Goal: Task Accomplishment & Management: Use online tool/utility

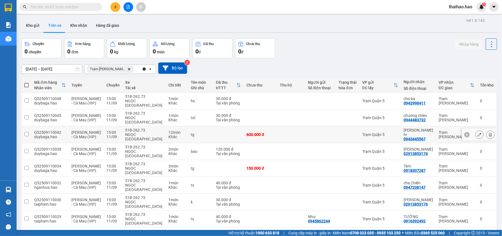
click at [478, 134] on icon at bounding box center [480, 134] width 4 height 4
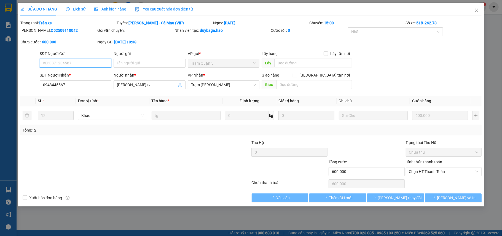
click at [82, 10] on span "Lịch sử" at bounding box center [76, 9] width 20 height 4
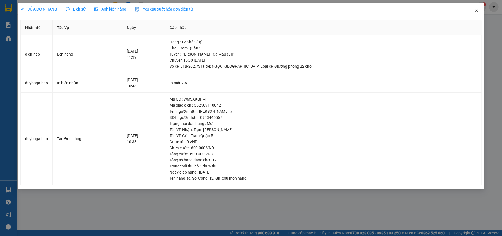
click at [476, 12] on icon "close" at bounding box center [477, 10] width 4 height 4
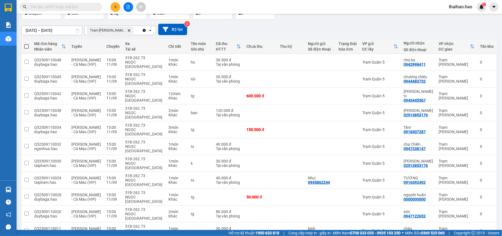
scroll to position [73, 0]
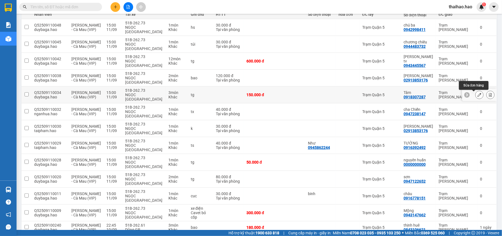
click at [478, 95] on icon at bounding box center [480, 95] width 4 height 4
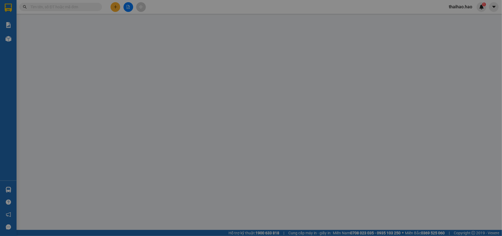
type input "0918307287"
type input "Tâm"
type input "150.000"
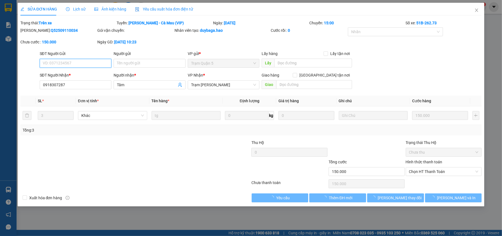
click at [103, 8] on span "Ảnh kiện hàng" at bounding box center [110, 9] width 32 height 4
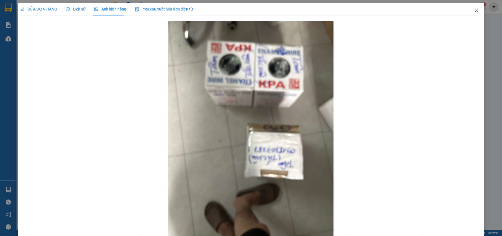
click at [475, 12] on icon "close" at bounding box center [477, 10] width 4 height 4
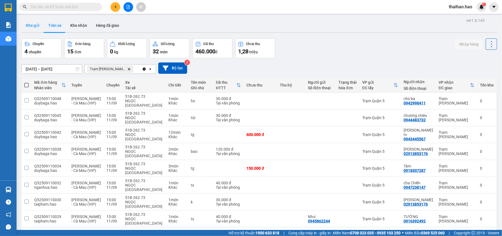
click at [34, 27] on button "Kho gửi" at bounding box center [33, 25] width 22 height 13
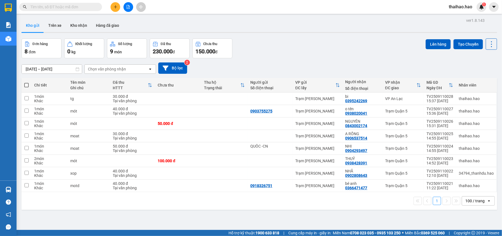
click at [58, 68] on input "[DATE] – [DATE]" at bounding box center [52, 69] width 60 height 9
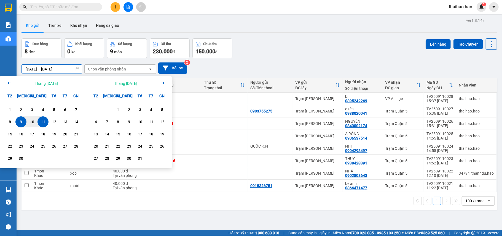
click at [329, 31] on div "Kho gửi Trên xe Kho nhận Hàng đã giao" at bounding box center [260, 26] width 476 height 15
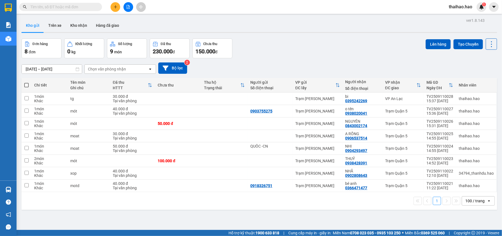
click at [50, 68] on input "[DATE] – [DATE]" at bounding box center [52, 69] width 60 height 9
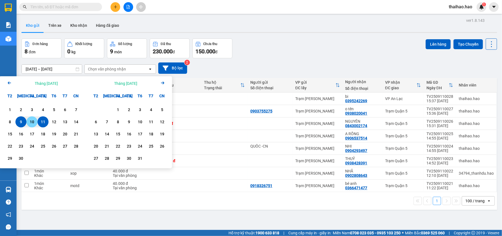
click at [34, 123] on div "10" at bounding box center [32, 121] width 8 height 7
click at [10, 124] on div "8" at bounding box center [10, 121] width 8 height 7
type input "[DATE] – [DATE]"
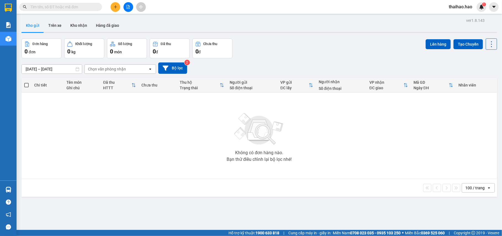
click at [54, 39] on button "Đơn hàng 0 đơn" at bounding box center [42, 48] width 40 height 20
click at [55, 30] on button "Trên xe" at bounding box center [55, 25] width 22 height 13
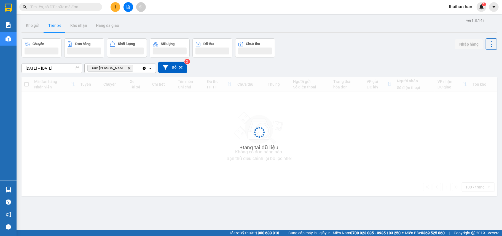
click at [55, 30] on button "Trên xe" at bounding box center [55, 25] width 22 height 13
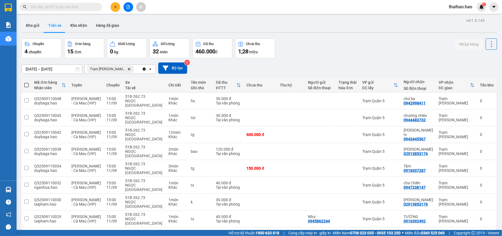
click at [47, 73] on div "ver 1.8.143 Kho gửi Trên xe Kho nhận Hàng đã giao Chuyến 4 chuyến Đơn hàng 15 đ…" at bounding box center [259, 186] width 480 height 339
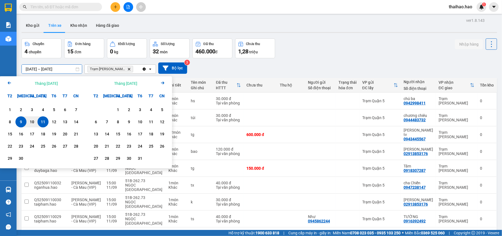
click at [22, 120] on div "9" at bounding box center [21, 121] width 8 height 7
click at [45, 119] on div "11" at bounding box center [43, 121] width 8 height 7
type input "[DATE] – [DATE]"
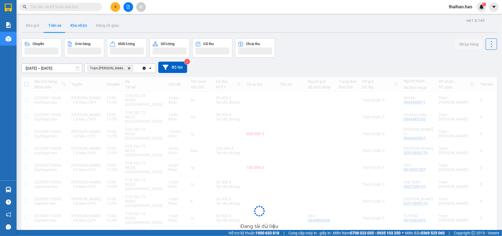
click at [74, 28] on button "Kho nhận" at bounding box center [79, 25] width 26 height 13
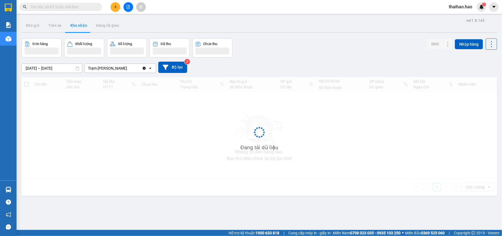
click at [74, 28] on button "Kho nhận" at bounding box center [79, 25] width 26 height 13
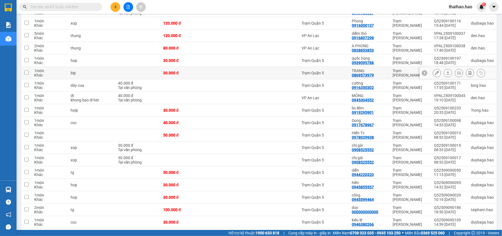
scroll to position [184, 0]
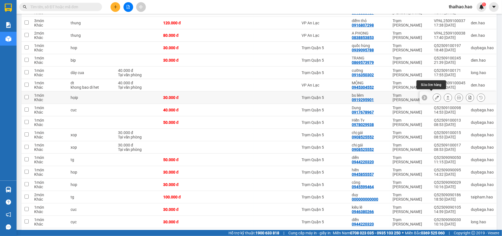
click at [435, 95] on icon at bounding box center [437, 97] width 4 height 4
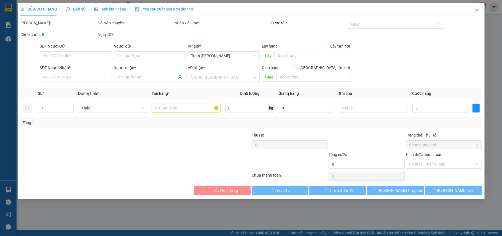
type input "0919295901"
type input "bs liêm"
type input "30.000"
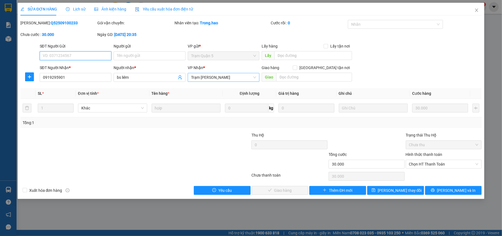
click at [230, 78] on span "Trạm [PERSON_NAME]" at bounding box center [223, 77] width 65 height 8
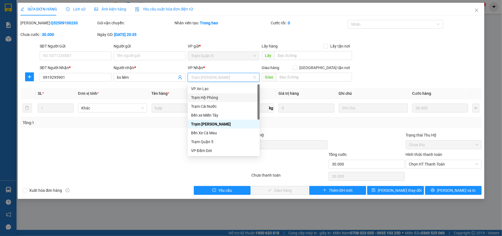
click at [215, 97] on div "Trạm Hộ Phòng" at bounding box center [223, 97] width 65 height 6
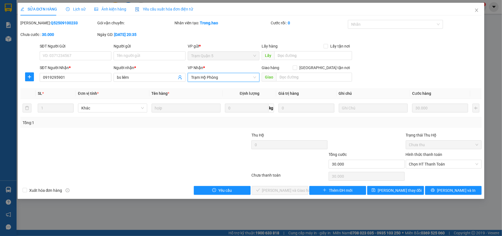
click at [212, 76] on span "Trạm Hộ Phòng" at bounding box center [223, 77] width 65 height 8
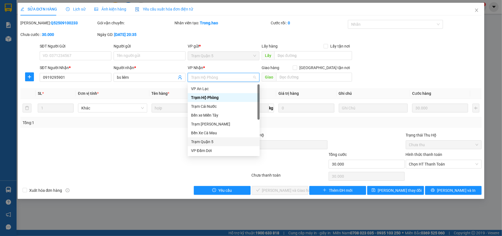
click at [209, 141] on div "Trạm Quận 5" at bounding box center [223, 141] width 65 height 6
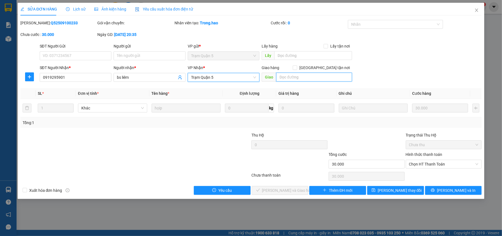
click at [306, 81] on input "text" at bounding box center [314, 77] width 76 height 9
type input "PHÍ ĐẦU SG RỒI"
click at [411, 57] on div "SĐT Người Gửi VD: 0371234567 Người gửi Tên người gửi VP gửi * Trạm Quận 5 Lấy h…" at bounding box center [261, 52] width 445 height 19
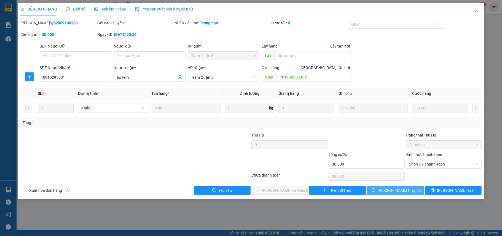
click at [401, 190] on span "[PERSON_NAME] thay đổi" at bounding box center [400, 190] width 44 height 6
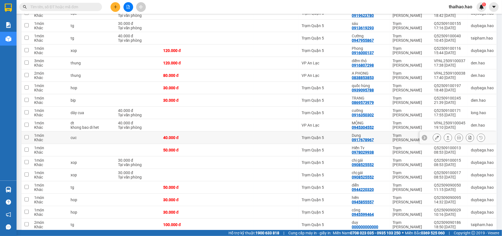
scroll to position [147, 0]
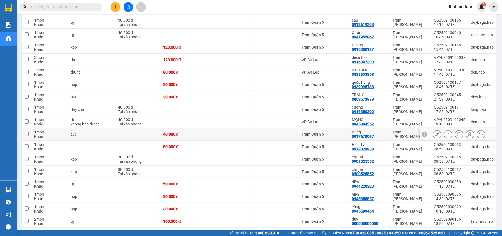
click at [433, 131] on button at bounding box center [437, 134] width 8 height 10
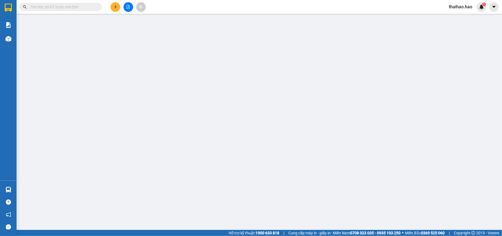
type input "0917678967"
type input "Dung"
type input "40.000"
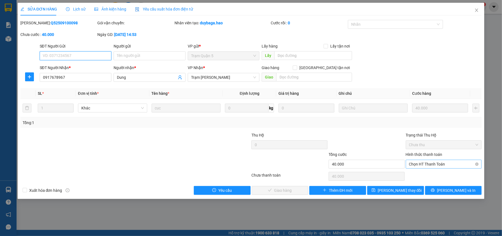
click at [430, 164] on span "Chọn HT Thanh Toán" at bounding box center [444, 164] width 70 height 8
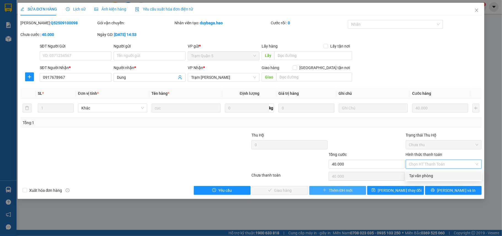
drag, startPoint x: 429, startPoint y: 176, endPoint x: 338, endPoint y: 190, distance: 92.4
click at [428, 176] on div "Tại văn phòng" at bounding box center [444, 175] width 70 height 6
type input "0"
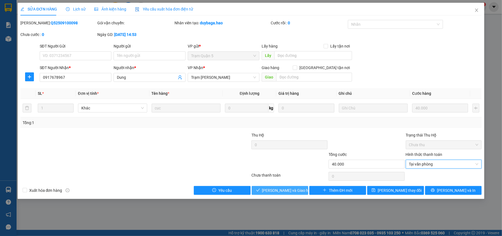
click at [300, 191] on button "[PERSON_NAME] và Giao hàng" at bounding box center [280, 190] width 57 height 9
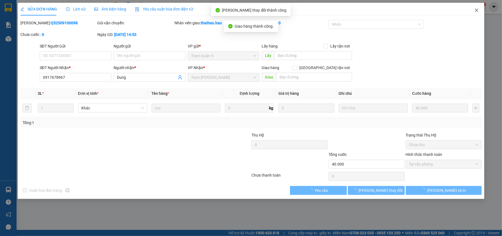
click at [481, 11] on span "Close" at bounding box center [476, 10] width 15 height 15
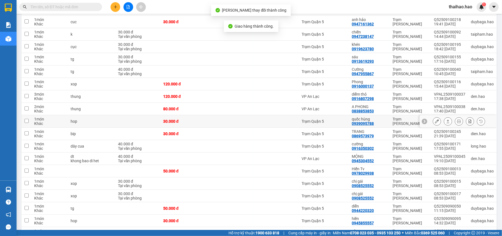
scroll to position [111, 0]
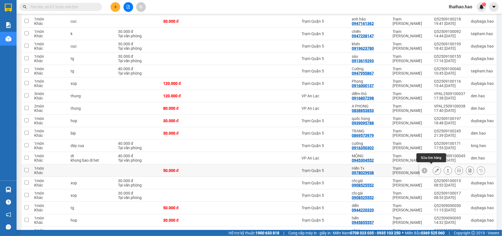
click at [435, 168] on icon at bounding box center [437, 170] width 4 height 4
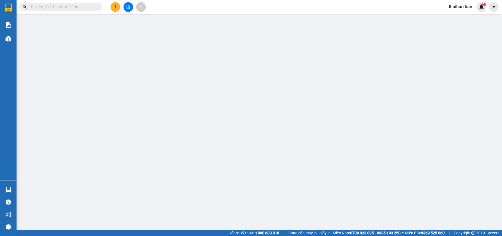
type input "0978029938"
type input "Hiển Tv"
type input "50.000"
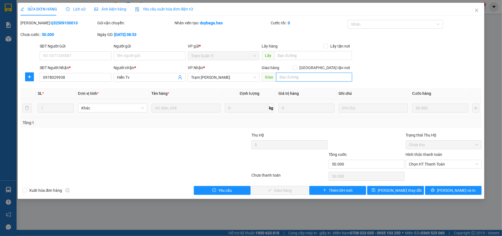
click at [286, 76] on input "text" at bounding box center [314, 77] width 76 height 9
type input "BỚT 10K"
click at [424, 70] on div "SĐT Người Nhận * 0978029938 Người nhận * Hiển Tv VP Nhận * Trạm Tắc Vân Giao hà…" at bounding box center [261, 74] width 445 height 19
click at [428, 168] on div "Chọn HT Thanh Toán" at bounding box center [444, 163] width 76 height 9
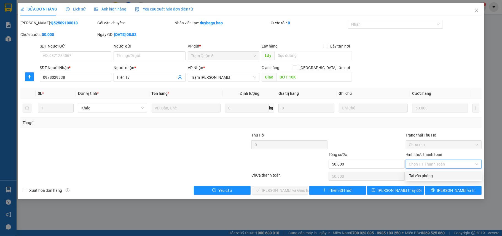
drag, startPoint x: 423, startPoint y: 175, endPoint x: 284, endPoint y: 177, distance: 139.3
click at [422, 175] on div "Tại văn phòng" at bounding box center [444, 175] width 70 height 6
type input "0"
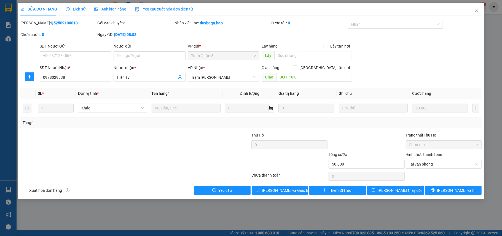
click at [282, 186] on div "Total Paid Fee 0 Total UnPaid Fee 50.000 Cash Collection Total Fee Mã ĐH: Q5250…" at bounding box center [251, 107] width 462 height 175
click at [286, 187] on button "[PERSON_NAME] và Giao hàng" at bounding box center [280, 190] width 57 height 9
click at [476, 14] on span "Close" at bounding box center [476, 10] width 15 height 15
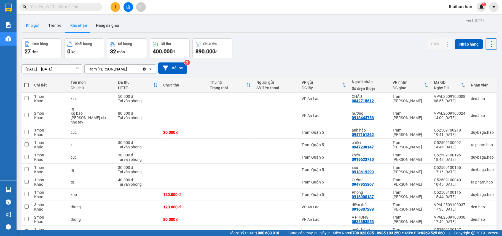
click at [31, 21] on button "Kho gửi" at bounding box center [33, 25] width 22 height 13
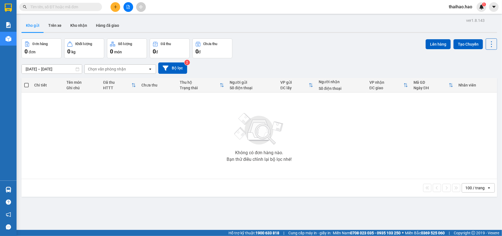
click at [40, 67] on input "[DATE] – [DATE]" at bounding box center [52, 69] width 60 height 9
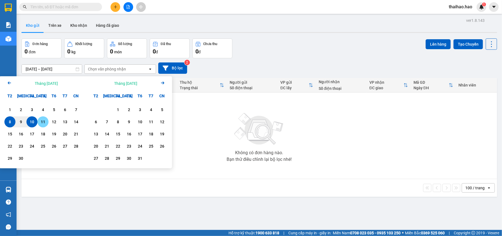
click at [47, 121] on div "11" at bounding box center [43, 121] width 8 height 7
type input "[DATE] – [DATE]"
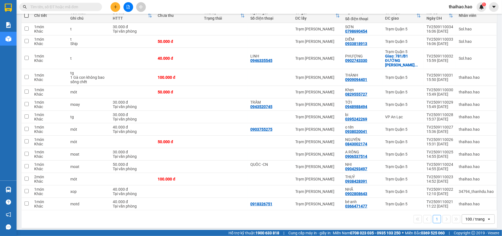
scroll to position [70, 0]
click at [474, 201] on icon at bounding box center [476, 203] width 4 height 4
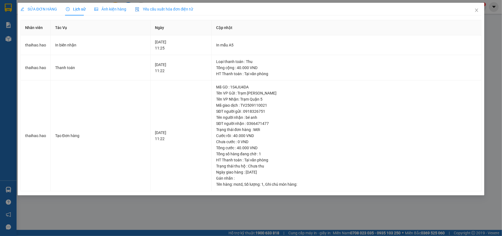
click at [116, 9] on span "Ảnh kiện hàng" at bounding box center [110, 9] width 32 height 4
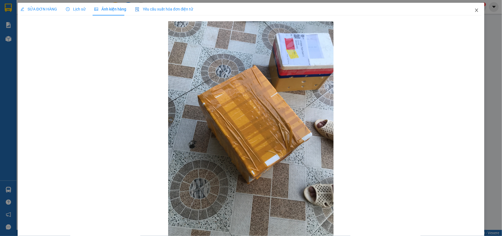
click at [477, 9] on span "Close" at bounding box center [476, 10] width 15 height 15
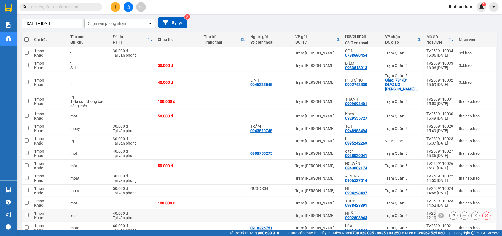
scroll to position [70, 0]
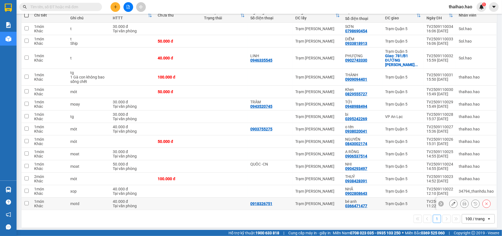
click at [417, 197] on td "Trạm Quận 5" at bounding box center [403, 203] width 41 height 12
checkbox input "true"
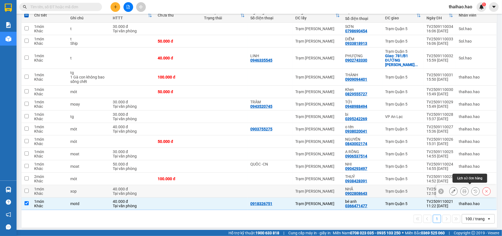
click at [472, 187] on button at bounding box center [476, 191] width 8 height 10
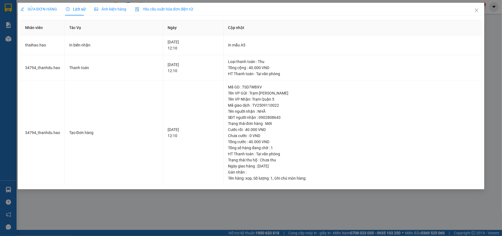
click at [110, 4] on div "Ảnh kiện hàng" at bounding box center [110, 9] width 32 height 13
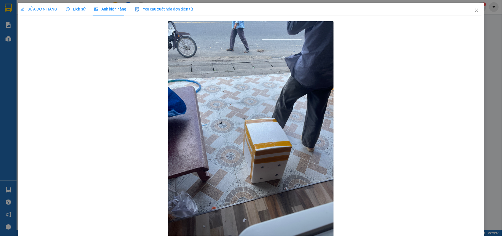
click at [75, 12] on div "Lịch sử" at bounding box center [76, 9] width 20 height 13
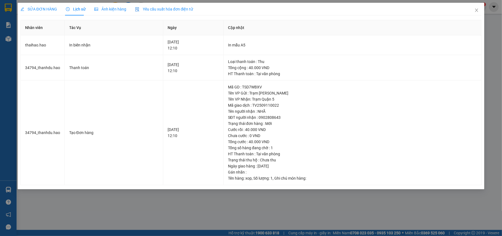
click at [97, 10] on span "Ảnh kiện hàng" at bounding box center [110, 9] width 32 height 4
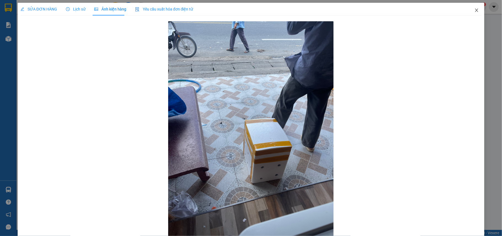
click at [476, 9] on span "Close" at bounding box center [476, 10] width 15 height 15
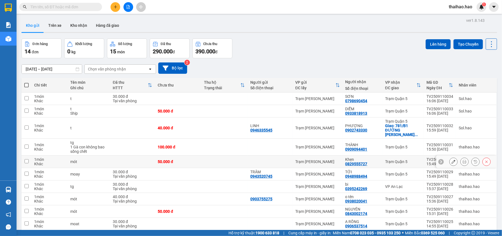
scroll to position [70, 0]
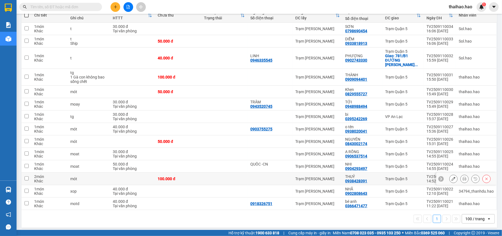
click at [474, 177] on icon at bounding box center [476, 179] width 4 height 4
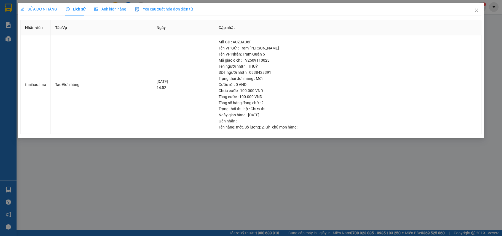
click at [99, 9] on span "Ảnh kiện hàng" at bounding box center [110, 9] width 32 height 4
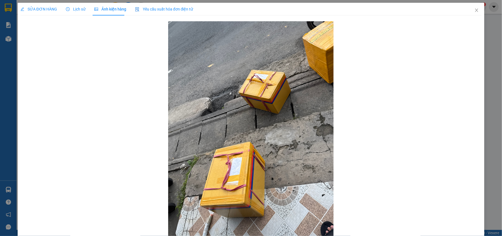
click at [83, 13] on div "SỬA ĐƠN HÀNG Lịch sử Ảnh kiện hàng Yêu cầu xuất hóa đơn điện tử Nhân viên Tác V…" at bounding box center [251, 123] width 462 height 241
click at [78, 7] on span "Lịch sử" at bounding box center [76, 9] width 20 height 4
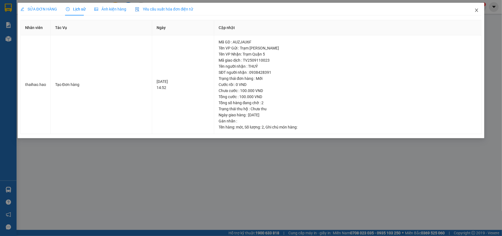
click at [478, 12] on icon "close" at bounding box center [477, 10] width 3 height 3
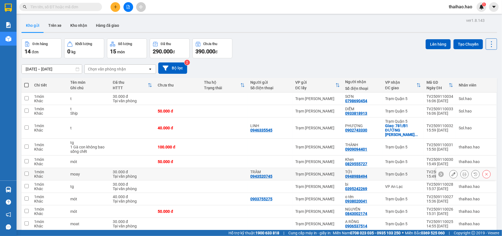
scroll to position [70, 0]
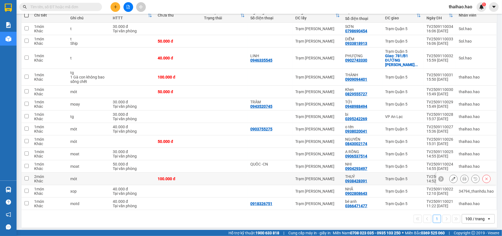
click at [461, 175] on button at bounding box center [465, 179] width 8 height 10
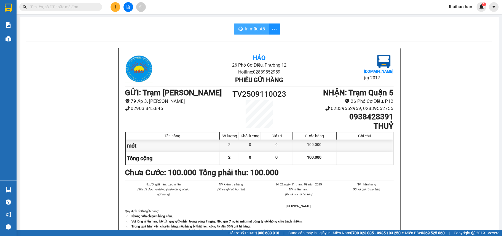
click at [247, 28] on span "In mẫu A5" at bounding box center [255, 28] width 20 height 7
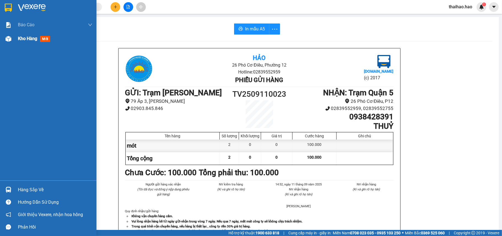
click at [23, 42] on div "Kho hàng mới" at bounding box center [55, 39] width 74 height 14
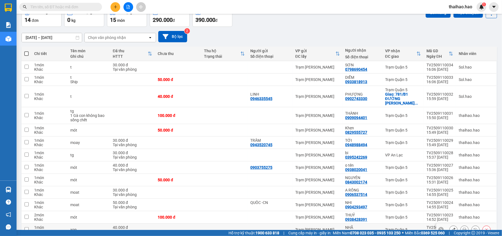
scroll to position [70, 0]
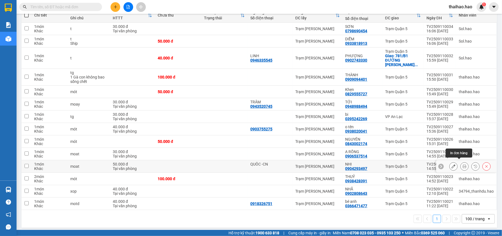
click at [461, 161] on button at bounding box center [465, 166] width 8 height 10
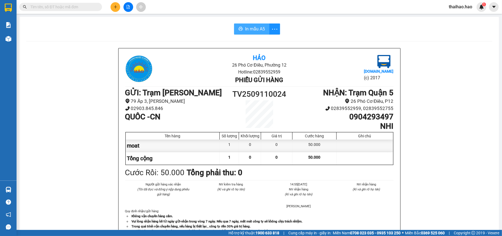
click at [241, 33] on button "In mẫu A5" at bounding box center [251, 28] width 35 height 11
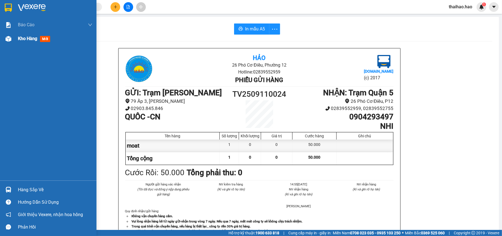
click at [21, 40] on span "Kho hàng" at bounding box center [27, 38] width 19 height 5
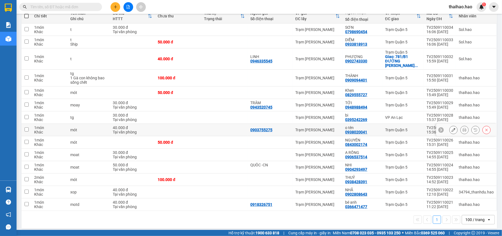
scroll to position [70, 0]
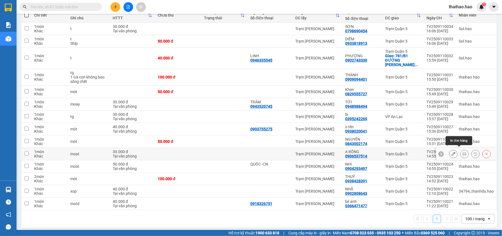
click at [463, 152] on icon at bounding box center [465, 154] width 4 height 4
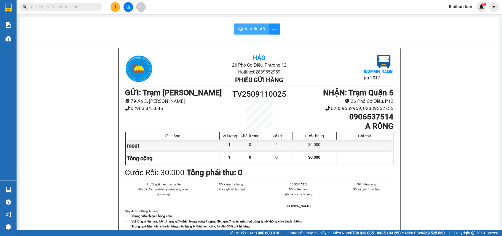
drag, startPoint x: 255, startPoint y: 20, endPoint x: 255, endPoint y: 26, distance: 5.8
click at [255, 21] on div "In mẫu A5 Hảo 26 Phó Cơ Điều, Phường 12 Hotline: 02839552959 Phiếu gửi hàng Vex…" at bounding box center [260, 230] width 480 height 426
click at [255, 26] on span "In mẫu A5" at bounding box center [255, 28] width 20 height 7
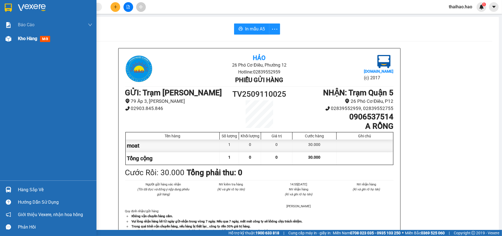
click at [32, 42] on div "Kho hàng mới" at bounding box center [35, 38] width 34 height 7
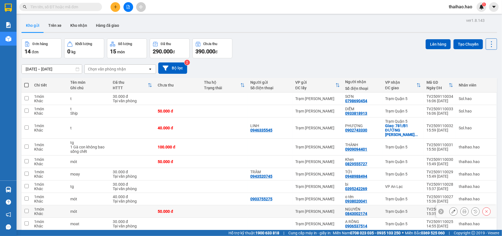
click at [463, 209] on icon at bounding box center [465, 211] width 4 height 4
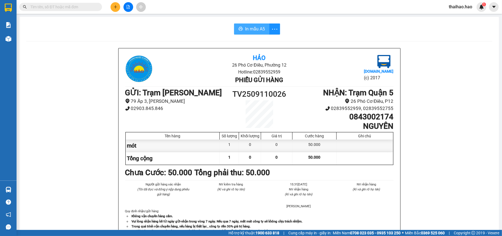
click at [248, 28] on span "In mẫu A5" at bounding box center [255, 28] width 20 height 7
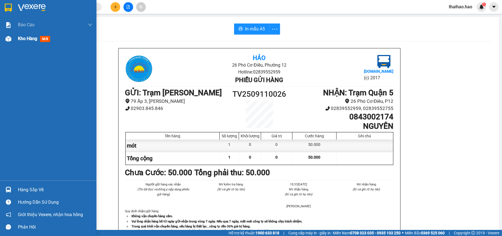
click at [15, 41] on div "Kho hàng mới" at bounding box center [48, 39] width 97 height 14
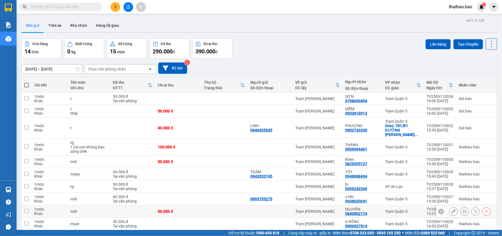
click at [472, 206] on button at bounding box center [476, 211] width 8 height 10
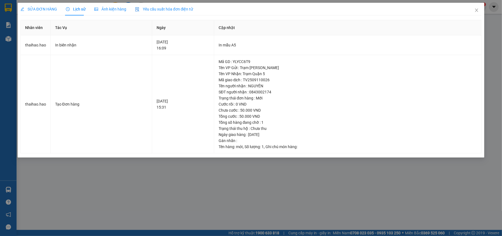
click at [105, 6] on div "Ảnh kiện hàng" at bounding box center [110, 9] width 32 height 6
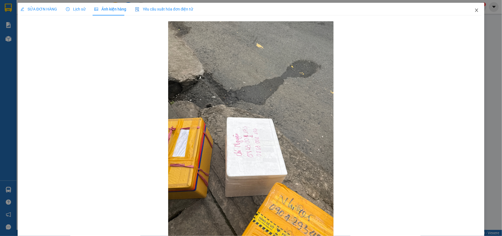
click at [477, 10] on span "Close" at bounding box center [476, 10] width 15 height 15
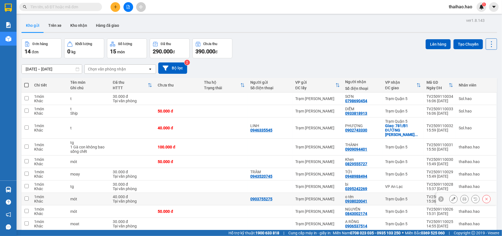
click at [474, 195] on div at bounding box center [476, 199] width 8 height 8
click at [474, 197] on icon at bounding box center [475, 198] width 3 height 3
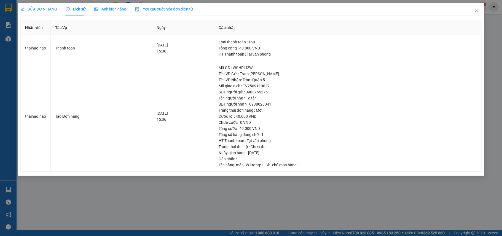
click at [116, 14] on div "Ảnh kiện hàng" at bounding box center [110, 9] width 32 height 13
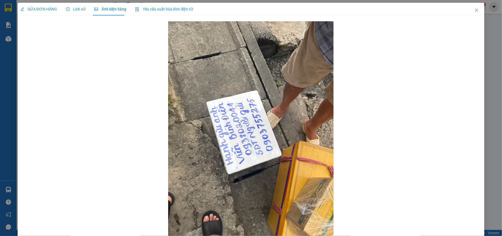
click at [73, 8] on span "Lịch sử" at bounding box center [76, 9] width 20 height 4
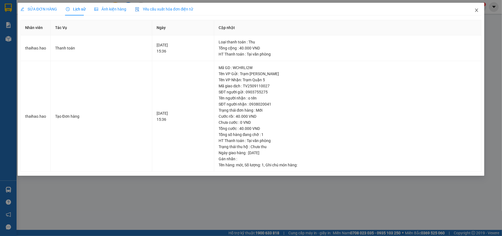
click at [477, 10] on icon "close" at bounding box center [477, 10] width 3 height 3
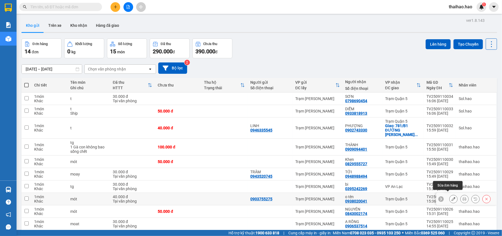
click at [463, 197] on icon at bounding box center [465, 199] width 4 height 4
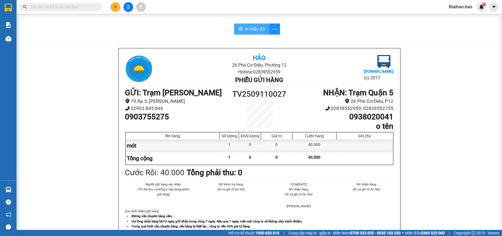
click at [252, 33] on button "In mẫu A5" at bounding box center [251, 28] width 35 height 11
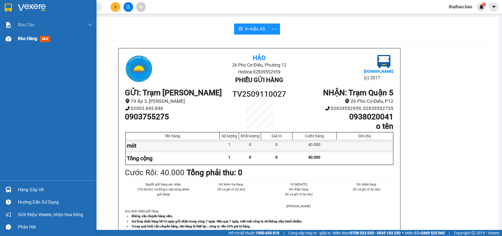
click at [21, 39] on span "Kho hàng" at bounding box center [27, 38] width 19 height 5
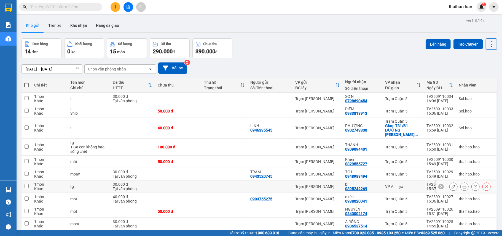
click at [474, 184] on icon at bounding box center [476, 186] width 4 height 4
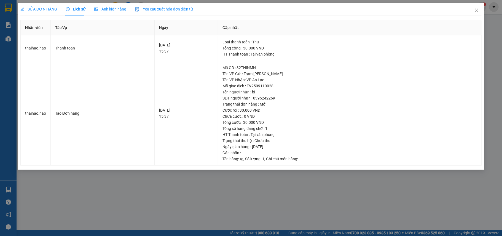
click at [115, 8] on span "Ảnh kiện hàng" at bounding box center [110, 9] width 32 height 4
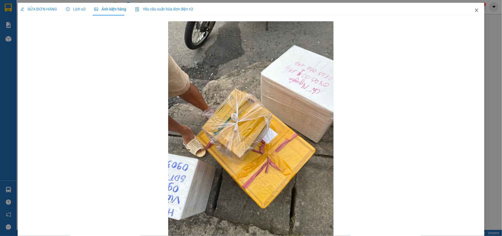
click at [474, 9] on span "Close" at bounding box center [476, 10] width 15 height 15
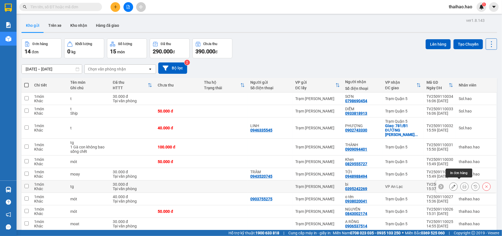
click at [463, 184] on icon at bounding box center [465, 186] width 4 height 4
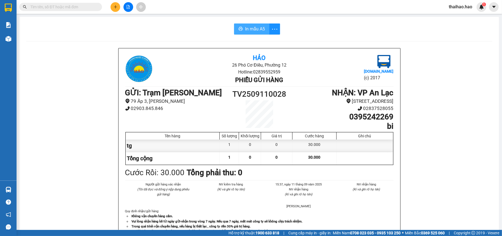
click at [239, 30] on icon "printer" at bounding box center [241, 28] width 4 height 4
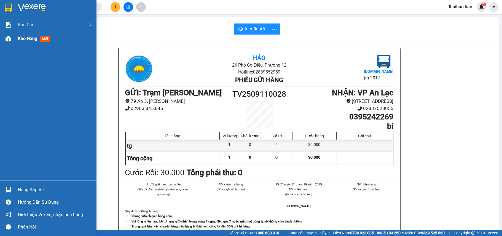
click at [28, 38] on span "Kho hàng" at bounding box center [27, 38] width 19 height 5
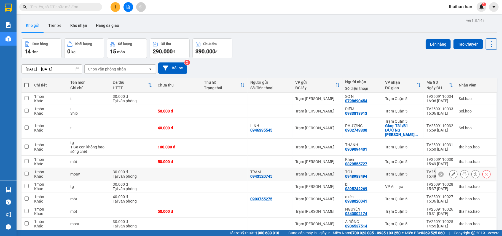
click at [463, 172] on icon at bounding box center [465, 174] width 4 height 4
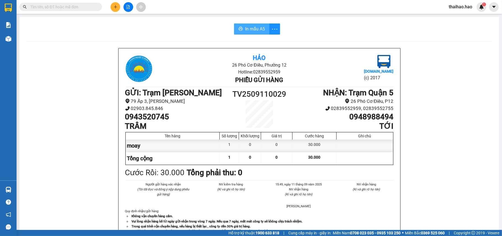
click at [245, 30] on span "In mẫu A5" at bounding box center [255, 28] width 20 height 7
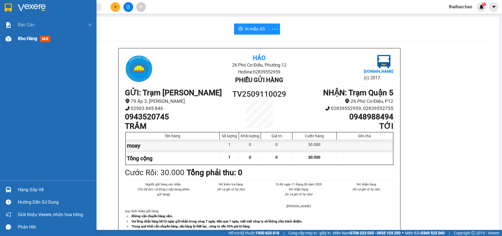
click at [17, 35] on div "Kho hàng mới" at bounding box center [48, 39] width 97 height 14
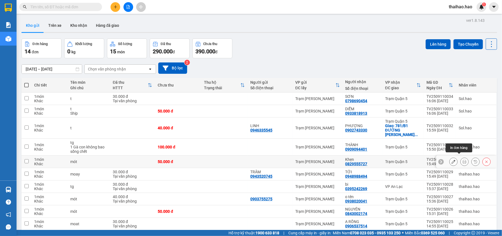
click at [463, 159] on icon at bounding box center [465, 161] width 4 height 4
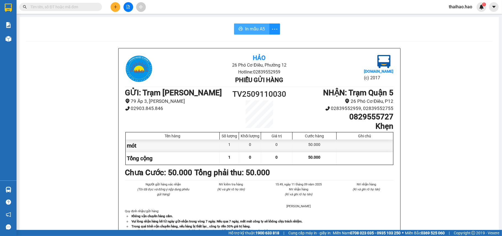
click at [258, 30] on span "In mẫu A5" at bounding box center [255, 28] width 20 height 7
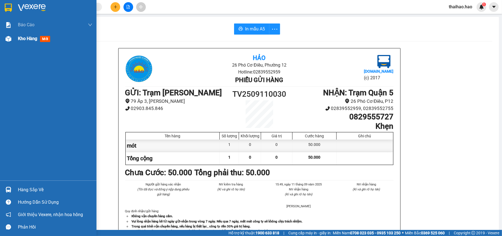
click at [22, 38] on span "Kho hàng" at bounding box center [27, 38] width 19 height 5
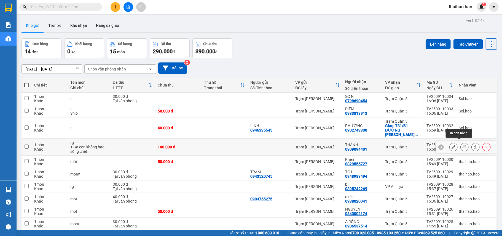
click at [463, 145] on icon at bounding box center [465, 147] width 4 height 4
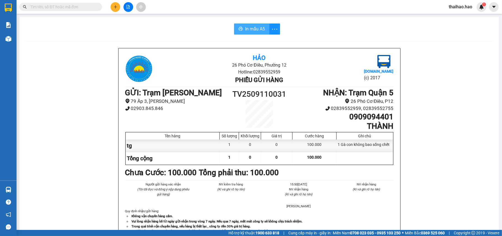
click at [245, 29] on span "In mẫu A5" at bounding box center [255, 28] width 20 height 7
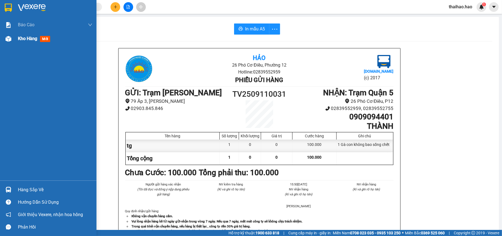
click at [17, 36] on div "Kho hàng mới" at bounding box center [48, 39] width 97 height 14
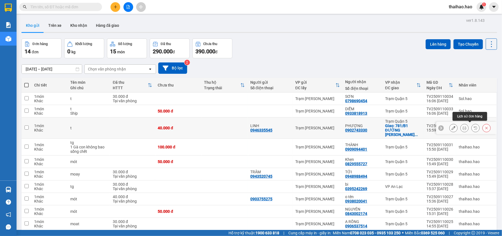
click at [463, 124] on div at bounding box center [465, 128] width 8 height 8
click at [463, 126] on icon at bounding box center [465, 128] width 4 height 4
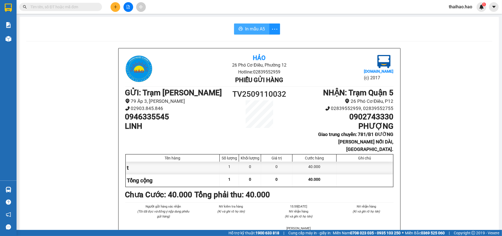
click at [236, 27] on button "In mẫu A5" at bounding box center [251, 28] width 35 height 11
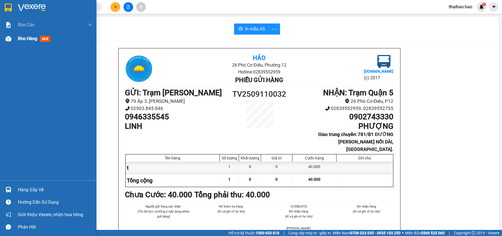
click at [19, 39] on span "Kho hàng" at bounding box center [27, 38] width 19 height 5
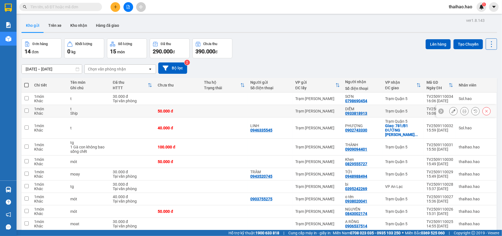
click at [463, 111] on icon at bounding box center [465, 111] width 4 height 4
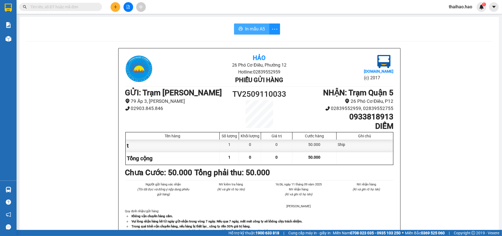
click at [245, 26] on span "In mẫu A5" at bounding box center [255, 28] width 20 height 7
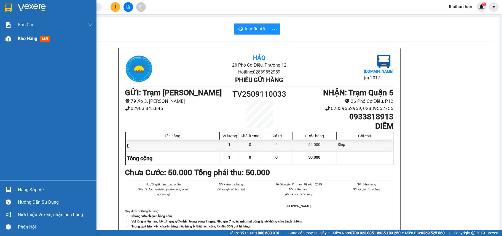
click at [22, 38] on span "Kho hàng" at bounding box center [27, 38] width 19 height 5
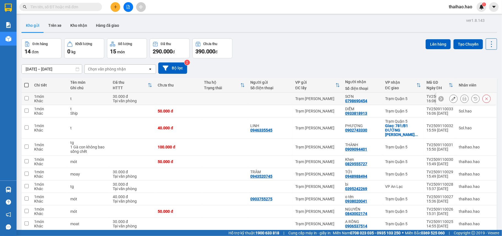
click at [462, 97] on button at bounding box center [465, 99] width 8 height 10
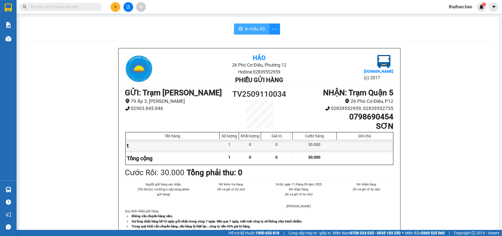
click at [254, 30] on span "In mẫu A5" at bounding box center [255, 28] width 20 height 7
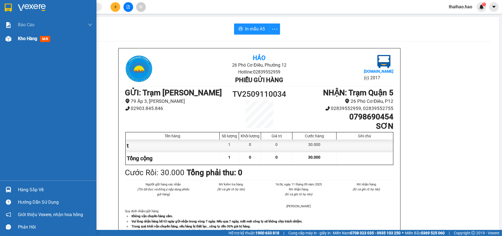
click at [19, 40] on span "Kho hàng" at bounding box center [27, 38] width 19 height 5
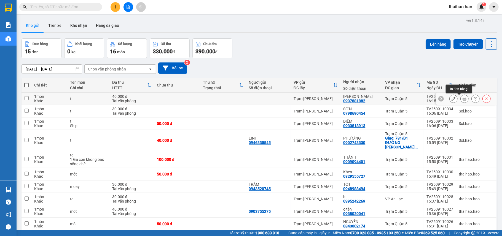
click at [463, 100] on icon at bounding box center [465, 99] width 4 height 4
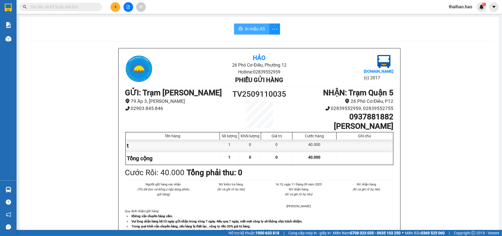
click at [239, 29] on icon "printer" at bounding box center [241, 29] width 4 height 4
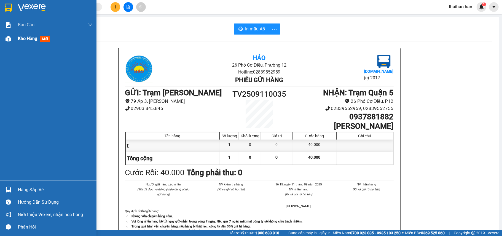
click at [22, 38] on span "Kho hàng" at bounding box center [27, 38] width 19 height 5
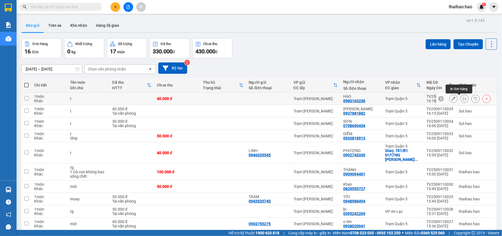
click at [461, 98] on button at bounding box center [465, 99] width 8 height 10
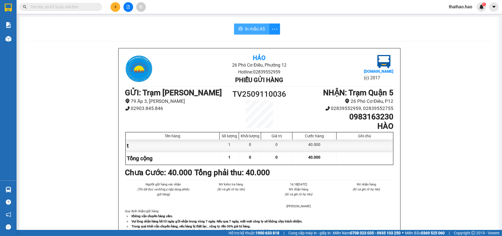
click at [249, 26] on span "In mẫu A5" at bounding box center [255, 28] width 20 height 7
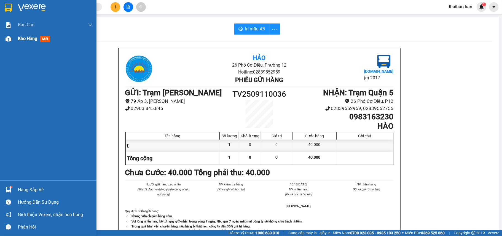
click at [23, 39] on span "Kho hàng" at bounding box center [27, 38] width 19 height 5
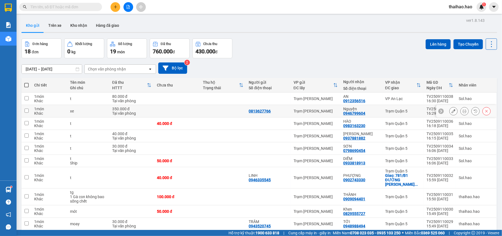
click at [474, 112] on icon at bounding box center [476, 111] width 4 height 4
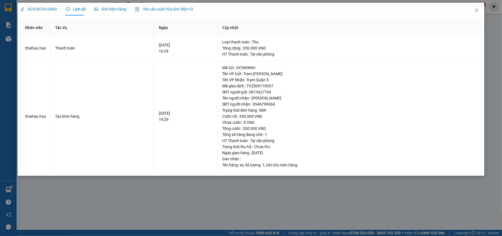
click at [100, 10] on span "Ảnh kiện hàng" at bounding box center [110, 9] width 32 height 4
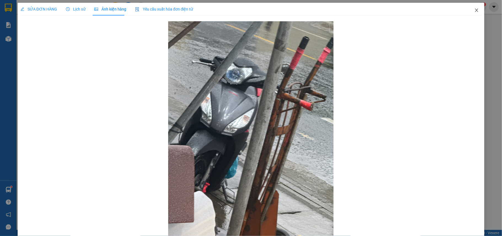
click at [475, 9] on icon "close" at bounding box center [477, 10] width 4 height 4
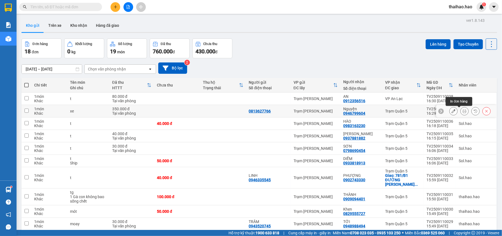
click at [463, 111] on icon at bounding box center [465, 111] width 4 height 4
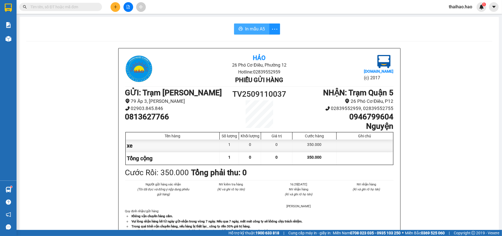
click at [239, 30] on icon "printer" at bounding box center [241, 28] width 4 height 4
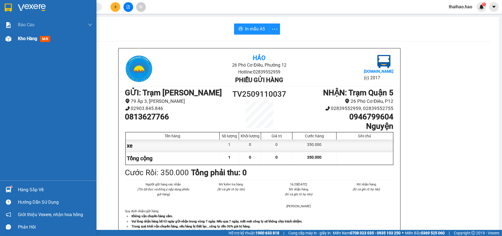
click at [15, 39] on div "Kho hàng mới" at bounding box center [48, 39] width 97 height 14
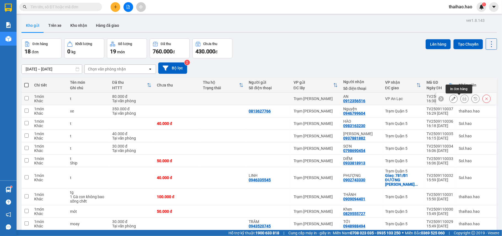
click at [463, 98] on icon at bounding box center [465, 99] width 4 height 4
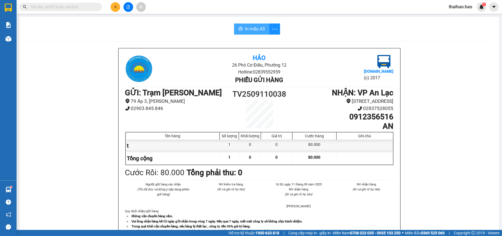
click at [248, 32] on span "In mẫu A5" at bounding box center [255, 28] width 20 height 7
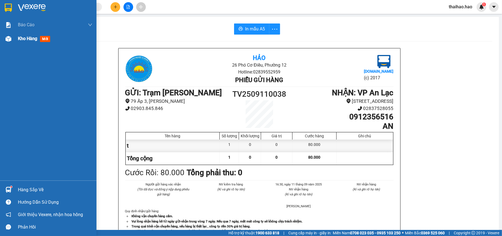
click at [14, 34] on div "Kho hàng mới" at bounding box center [48, 39] width 97 height 14
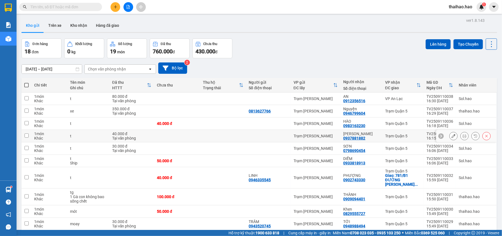
click at [474, 136] on icon at bounding box center [476, 136] width 4 height 4
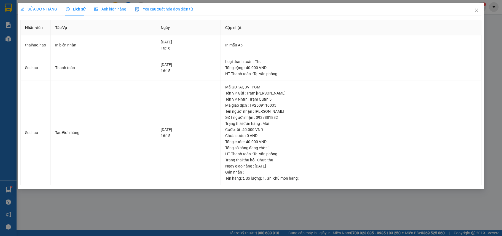
click at [109, 4] on div "Ảnh kiện hàng" at bounding box center [110, 9] width 32 height 13
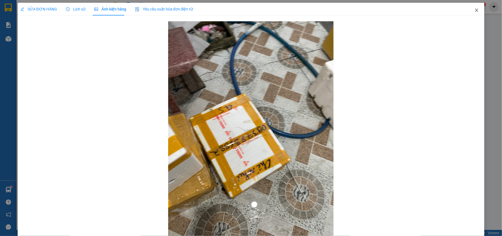
click at [475, 9] on icon "close" at bounding box center [477, 10] width 4 height 4
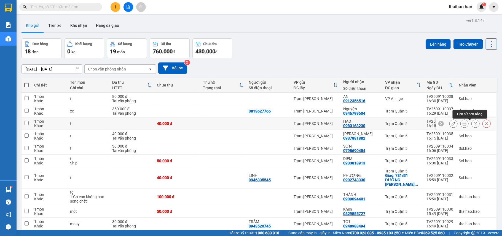
click at [474, 124] on icon at bounding box center [476, 123] width 4 height 4
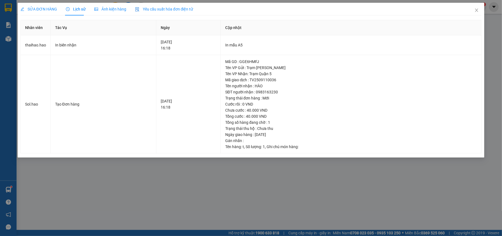
click at [108, 9] on span "Ảnh kiện hàng" at bounding box center [110, 9] width 32 height 4
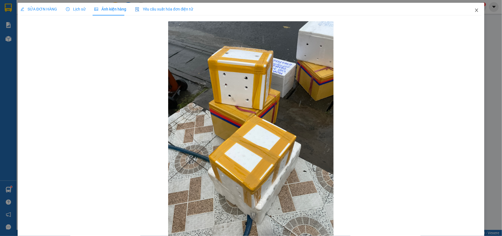
click at [475, 9] on icon "close" at bounding box center [477, 10] width 4 height 4
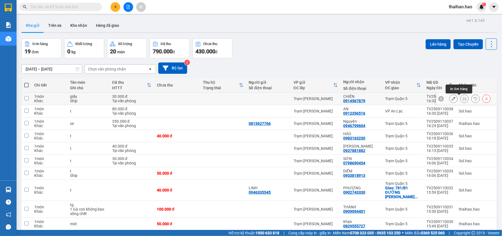
click at [463, 100] on icon at bounding box center [465, 99] width 4 height 4
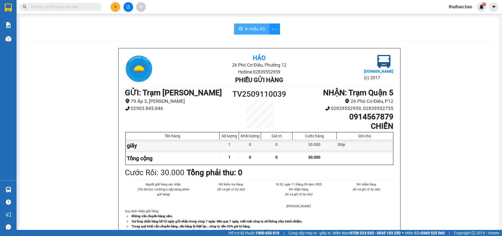
click at [255, 30] on span "In mẫu A5" at bounding box center [255, 28] width 20 height 7
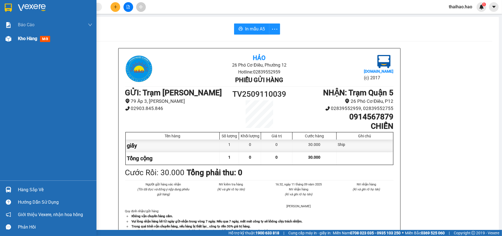
click at [25, 37] on span "Kho hàng" at bounding box center [27, 38] width 19 height 5
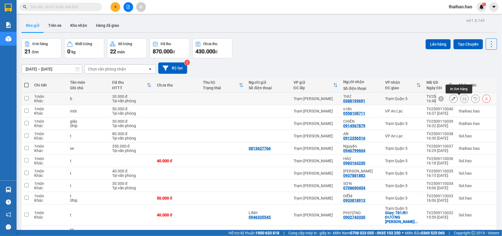
click at [463, 99] on icon at bounding box center [465, 99] width 4 height 4
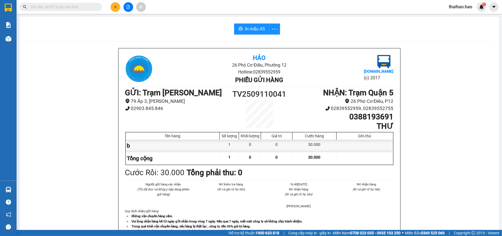
click at [260, 22] on div "In mẫu A5 Hảo 26 Phó Cơ Điều, Phường 12 Hotline: 02839552959 Phiếu gửi hàng Vex…" at bounding box center [260, 230] width 480 height 426
click at [257, 31] on span "In mẫu A5" at bounding box center [255, 28] width 20 height 7
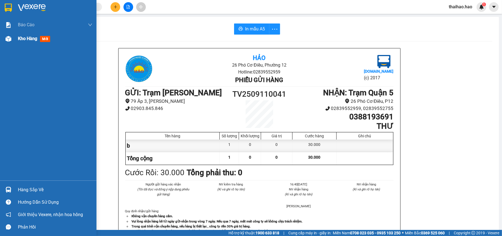
click at [21, 36] on span "Kho hàng" at bounding box center [27, 38] width 19 height 5
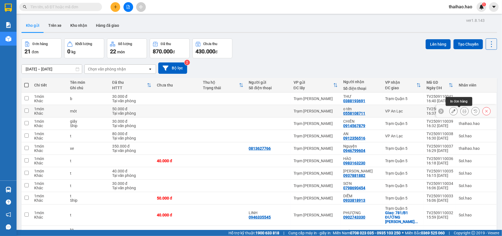
click at [463, 111] on button at bounding box center [465, 111] width 8 height 10
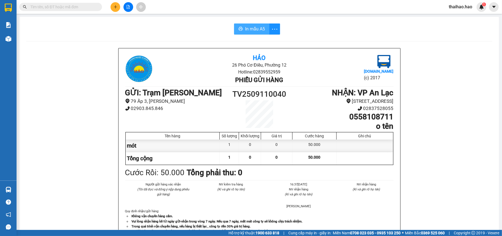
click at [249, 29] on span "In mẫu A5" at bounding box center [255, 28] width 20 height 7
